Goal: Find specific page/section: Find specific page/section

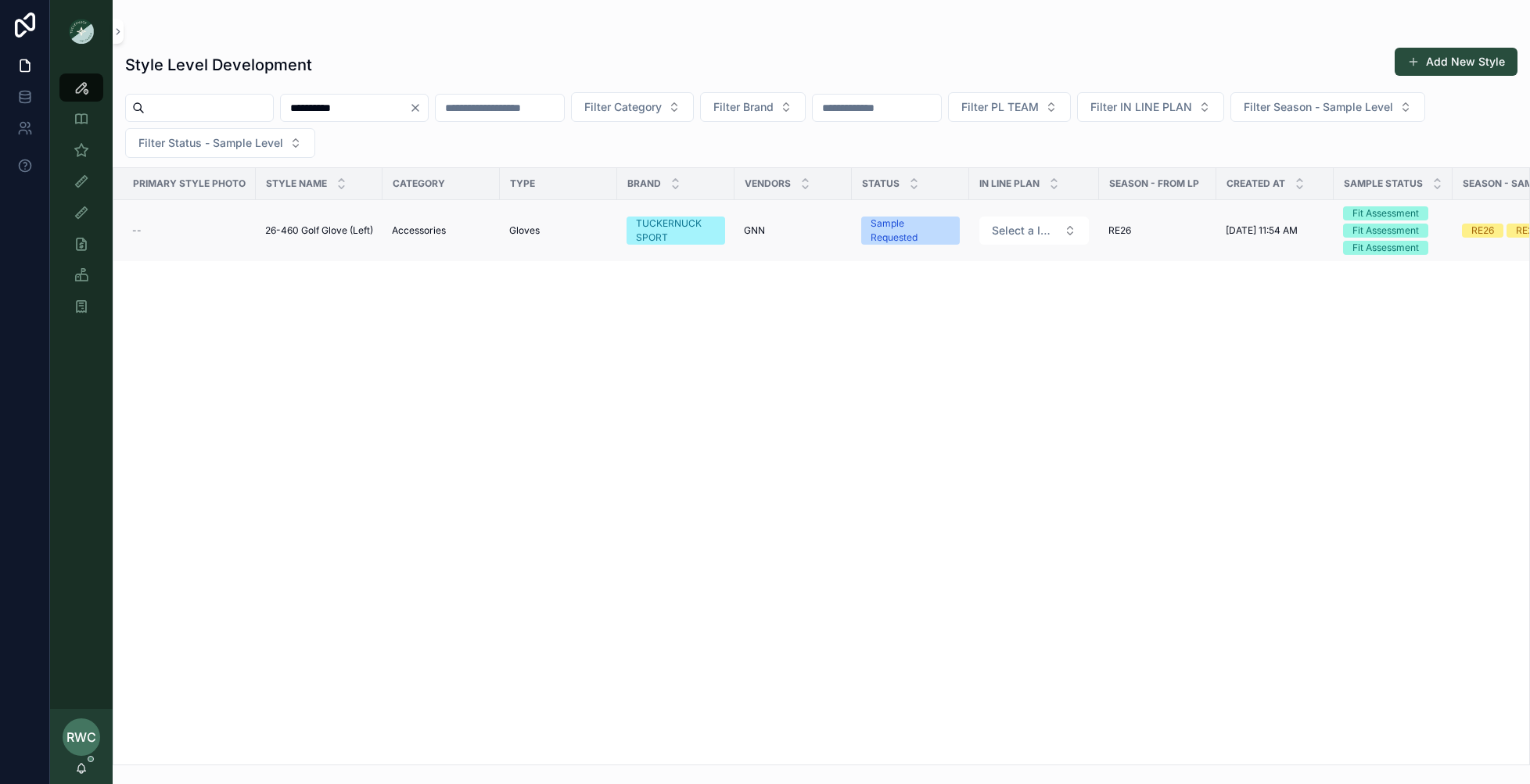
click at [313, 239] on td "26-460 Golf Glove (Left) 26-460 Golf Glove (Left)" at bounding box center [319, 231] width 126 height 62
click at [303, 230] on span "26-460 Golf Glove (Left)" at bounding box center [320, 230] width 108 height 12
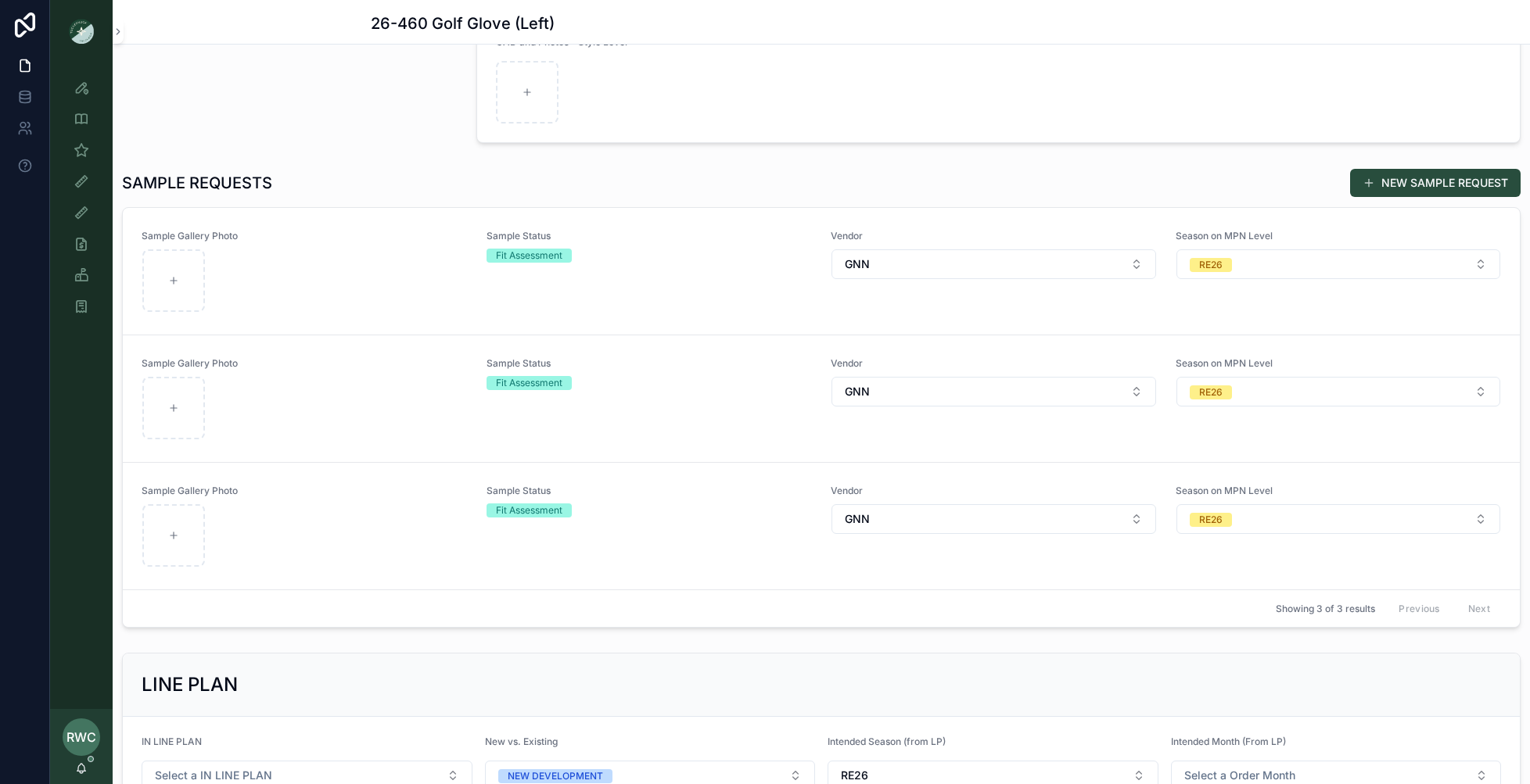
scroll to position [445, 0]
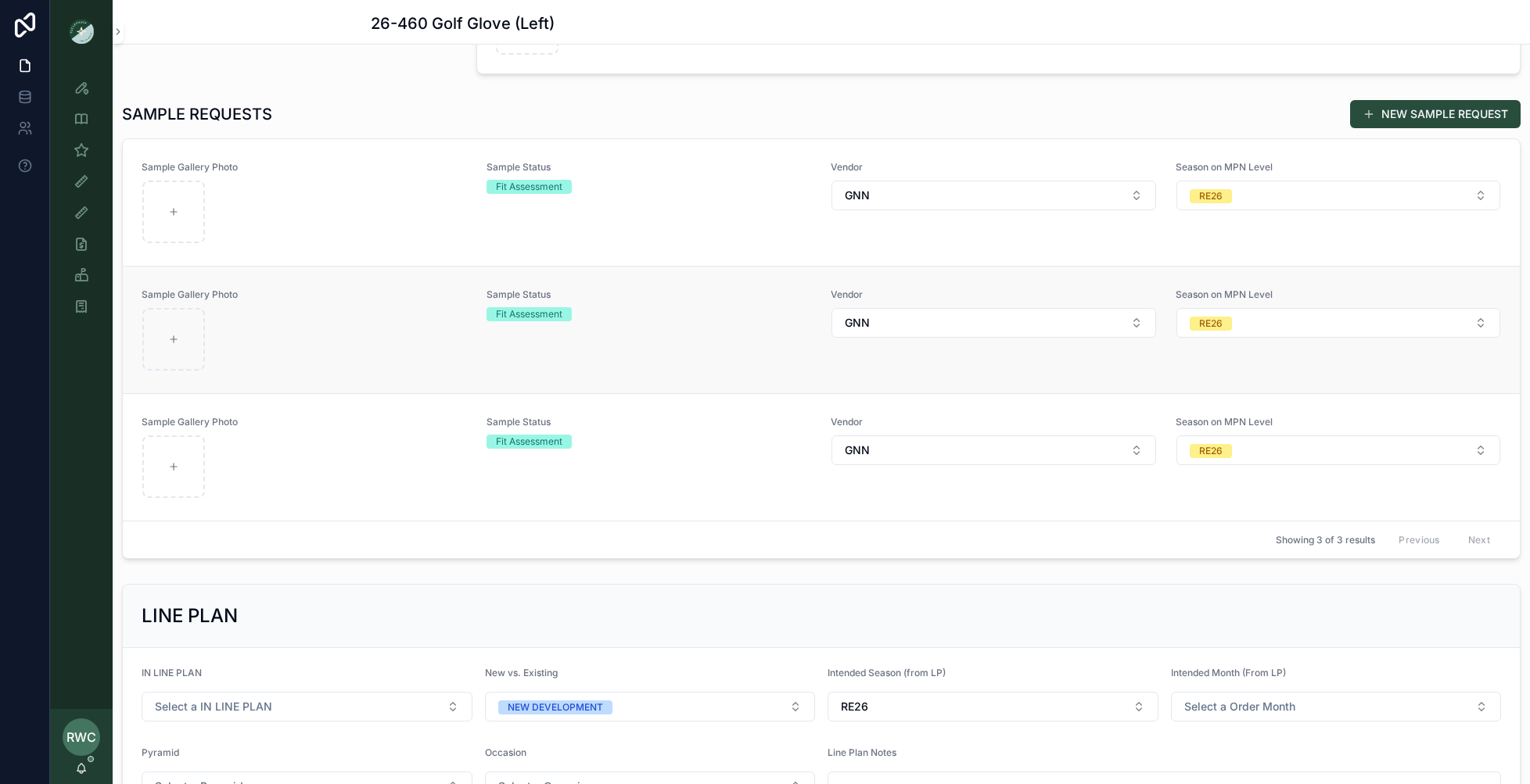
click at [530, 324] on div "Sample Status Fit Assessment" at bounding box center [649, 329] width 326 height 83
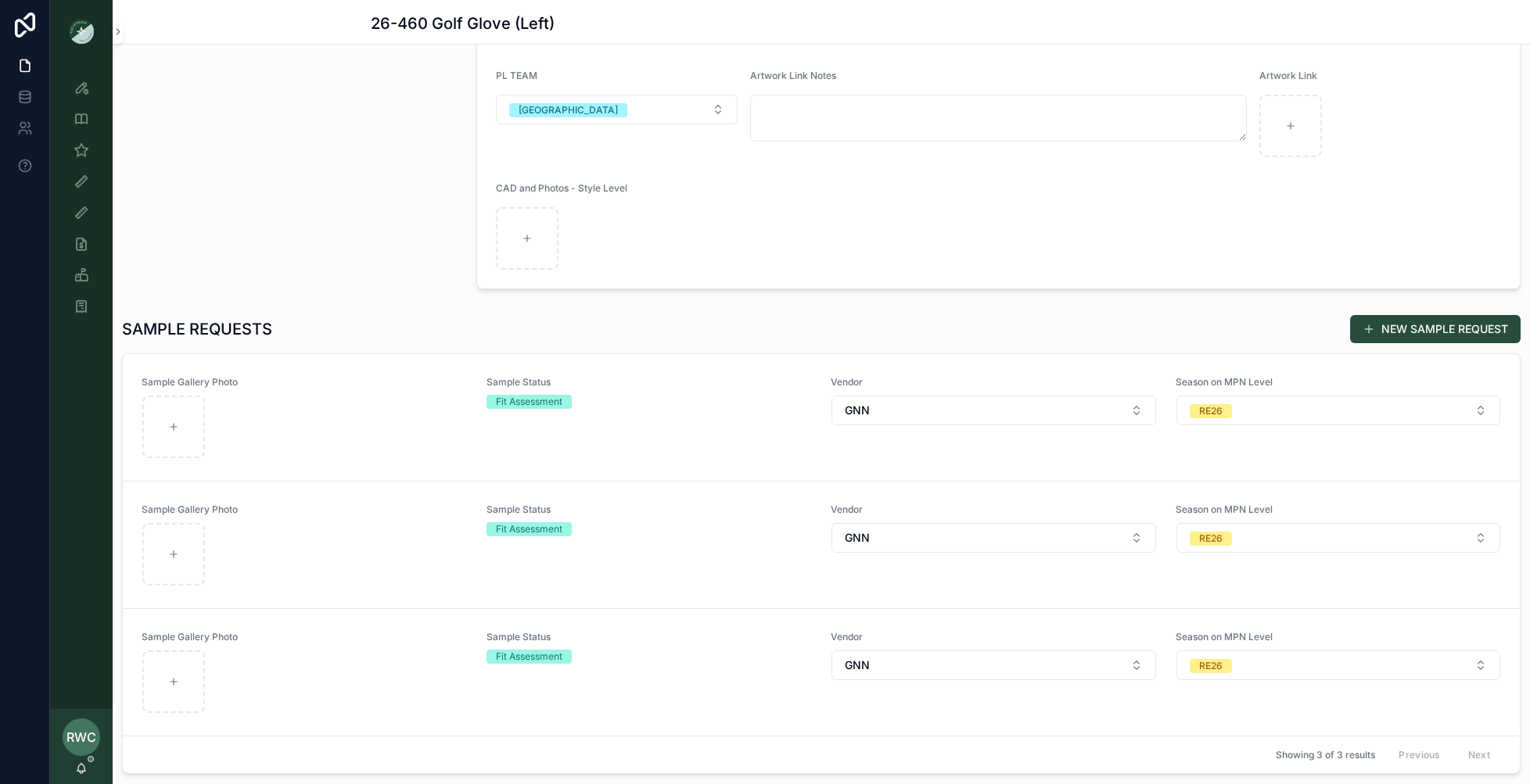
scroll to position [228, 0]
click at [593, 681] on div "Sample Status Fit Assessment" at bounding box center [649, 673] width 326 height 83
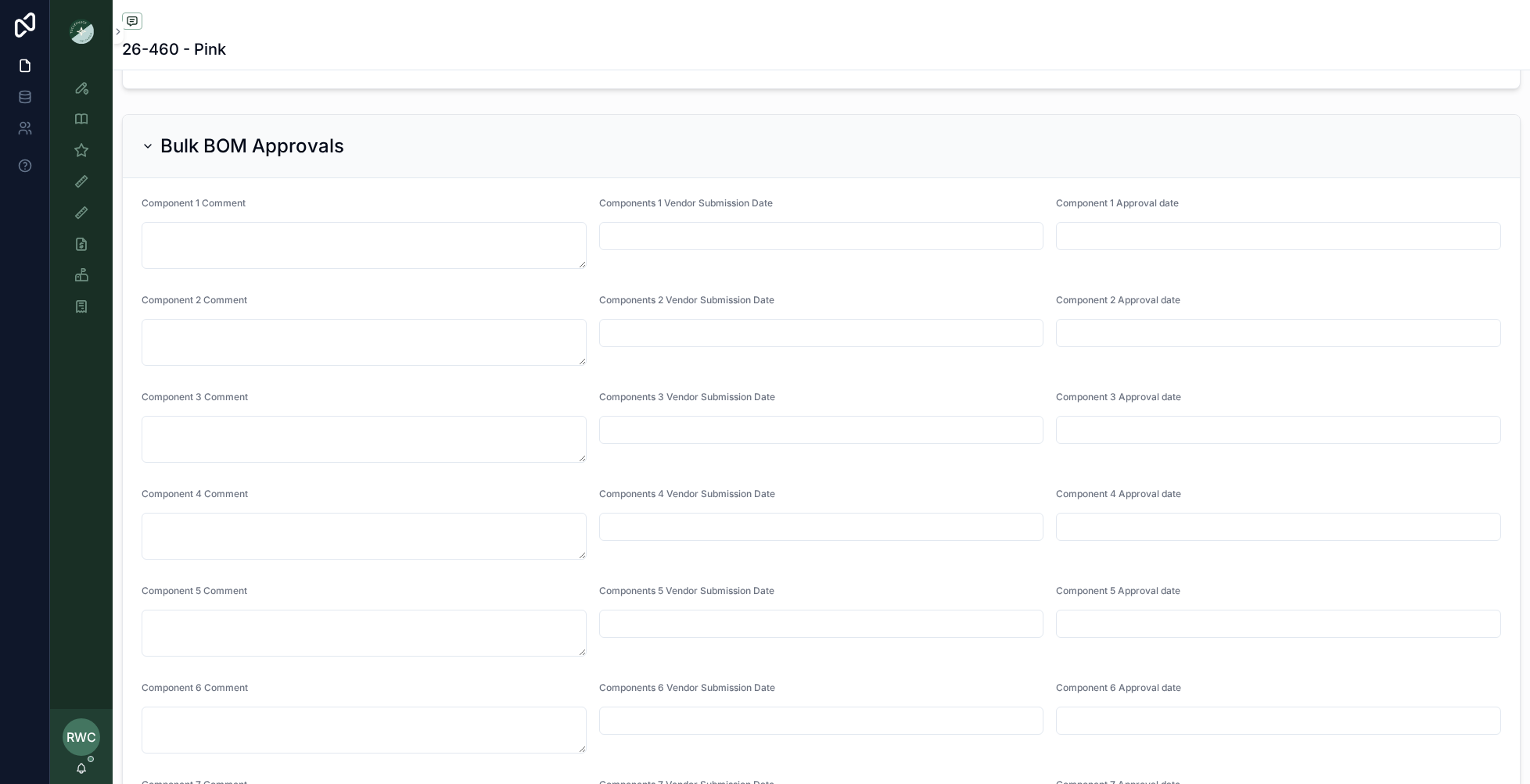
scroll to position [4053, 0]
